Goal: Find specific page/section: Find specific page/section

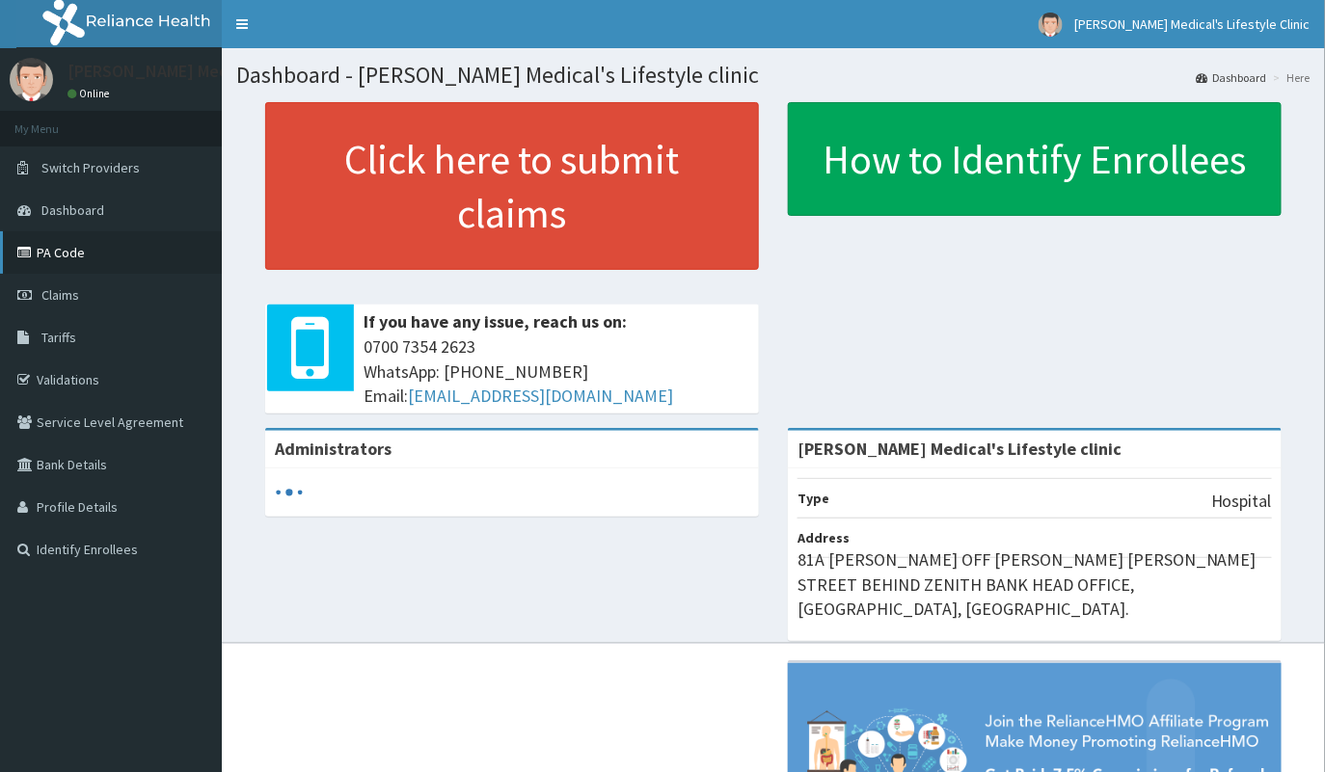
click at [98, 256] on link "PA Code" at bounding box center [111, 252] width 222 height 42
click at [88, 366] on link "Validations" at bounding box center [111, 380] width 222 height 42
